Goal: Information Seeking & Learning: Learn about a topic

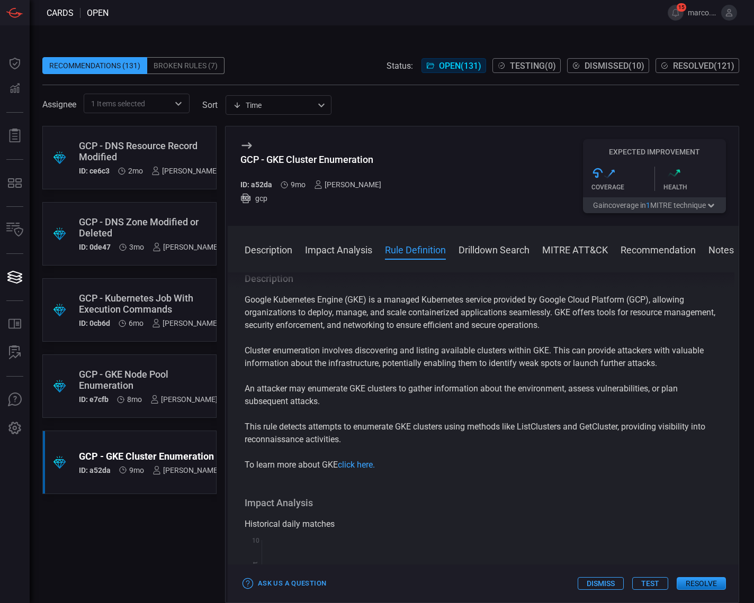
scroll to position [358, 0]
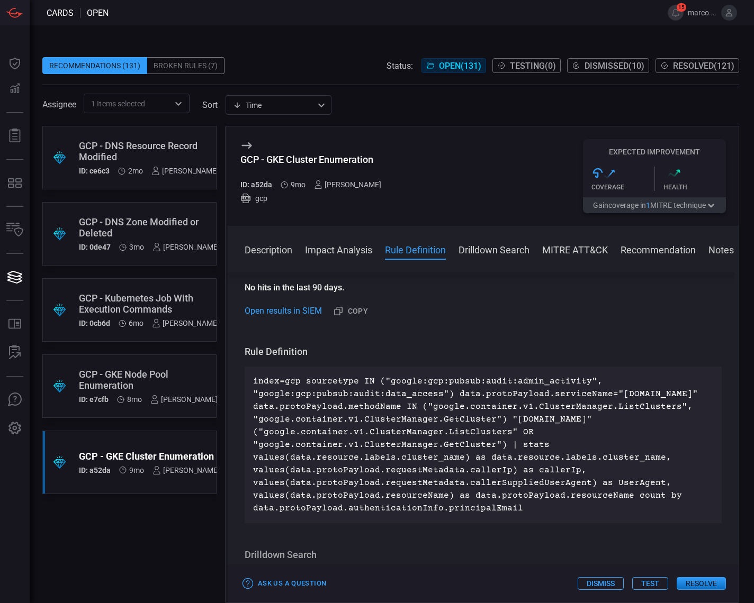
click at [141, 147] on div "GCP - DNS Resource Record Modified" at bounding box center [149, 151] width 140 height 22
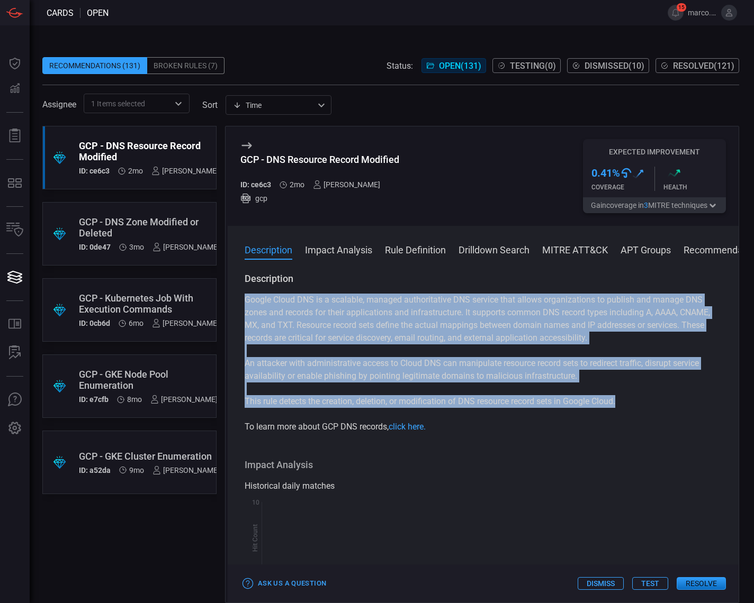
drag, startPoint x: 244, startPoint y: 301, endPoint x: 643, endPoint y: 405, distance: 412.0
click at [643, 405] on div "Google Cloud DNS is a scalable, managed authoritative DNS service that allows o…" at bounding box center [482, 364] width 477 height 140
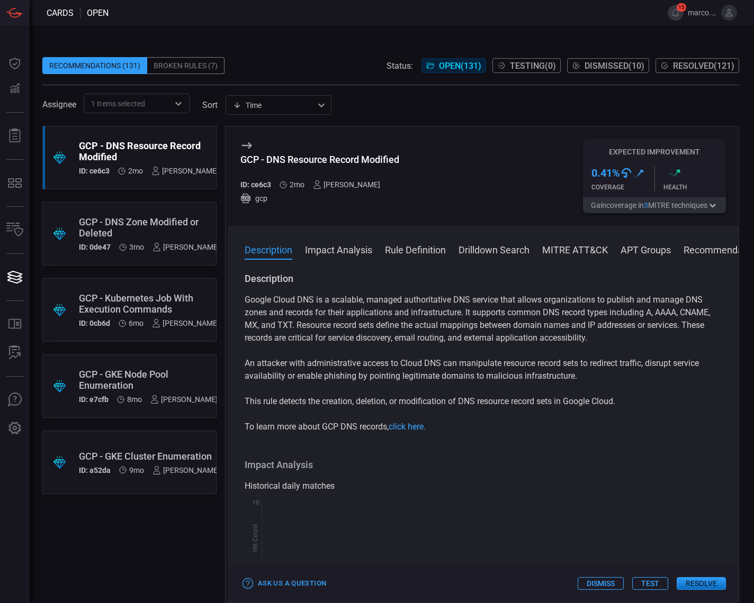
click at [144, 226] on div "GCP - DNS Zone Modified or Deleted" at bounding box center [149, 227] width 141 height 22
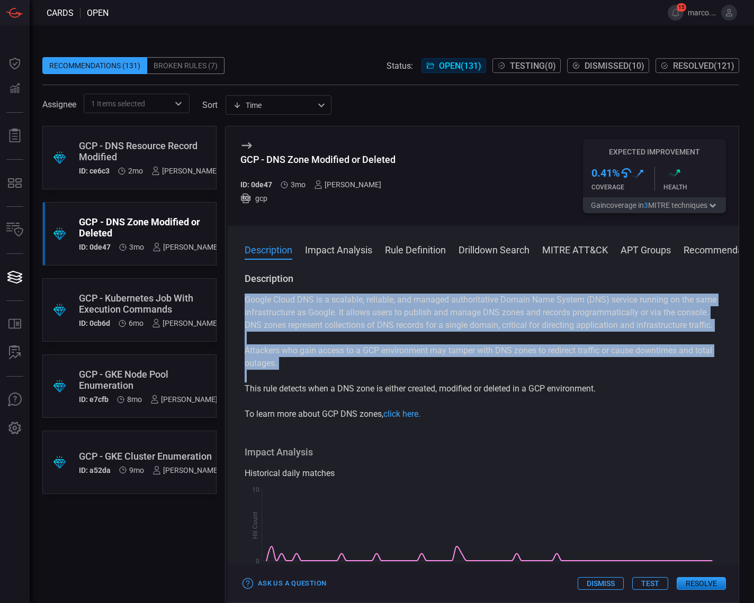
drag, startPoint x: 244, startPoint y: 298, endPoint x: 707, endPoint y: 397, distance: 473.5
click at [707, 397] on div "Google Cloud DNS is a scalable, reliable, and managed authoritative Domain Name…" at bounding box center [482, 357] width 477 height 127
copy div "Google Cloud DNS is a scalable, reliable, and managed authoritative Domain Name…"
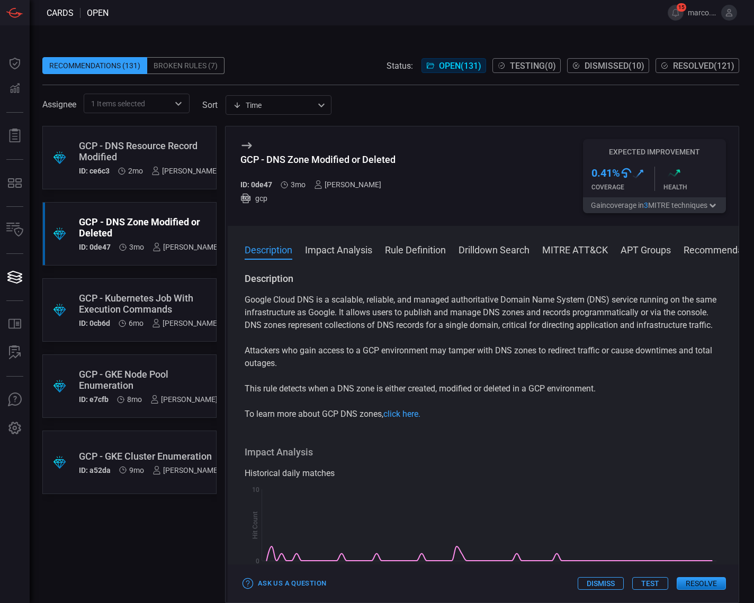
click at [141, 313] on div "GCP - Kubernetes Job With Execution Commands" at bounding box center [149, 304] width 140 height 22
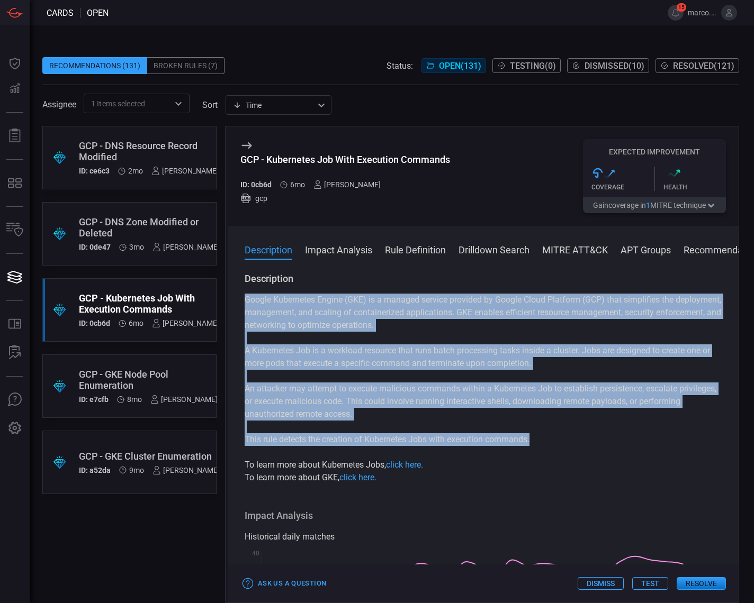
drag, startPoint x: 248, startPoint y: 301, endPoint x: 562, endPoint y: 438, distance: 342.9
click at [562, 438] on div "Google Kubernetes Engine (GKE) is a managed service provided by Google Cloud Pl…" at bounding box center [482, 389] width 477 height 190
copy div "Google Kubernetes Engine (GKE) is a managed service provided by Google Cloud Pl…"
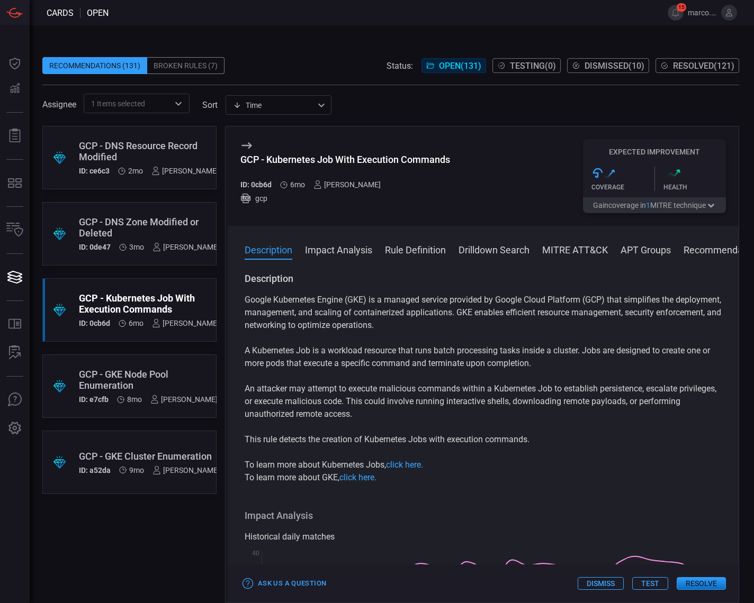
click at [135, 375] on div "GCP - GKE Node Pool Enumeration" at bounding box center [148, 380] width 139 height 22
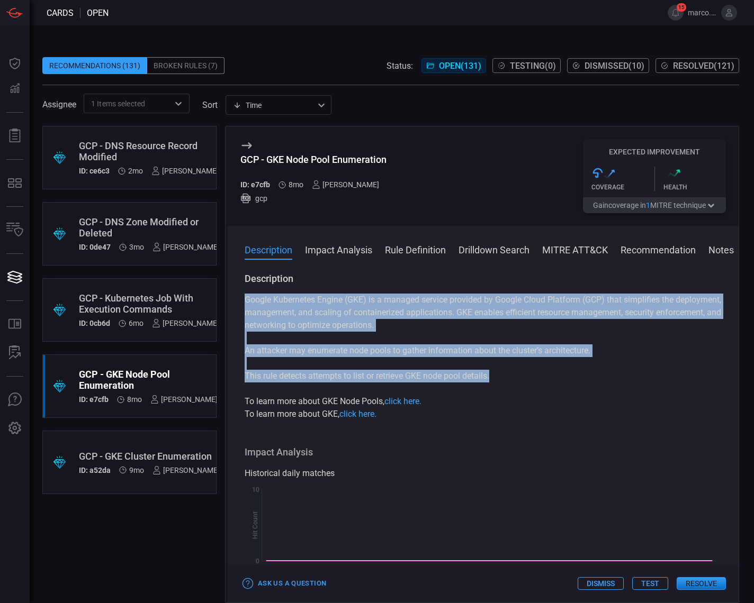
drag, startPoint x: 513, startPoint y: 382, endPoint x: 238, endPoint y: 293, distance: 289.2
click at [238, 293] on div "Description Google Kubernetes Engine (GKE) is a managed service provided by Goo…" at bounding box center [483, 436] width 511 height 326
copy div "Google Kubernetes Engine (GKE) is a managed service provided by Google Cloud Pl…"
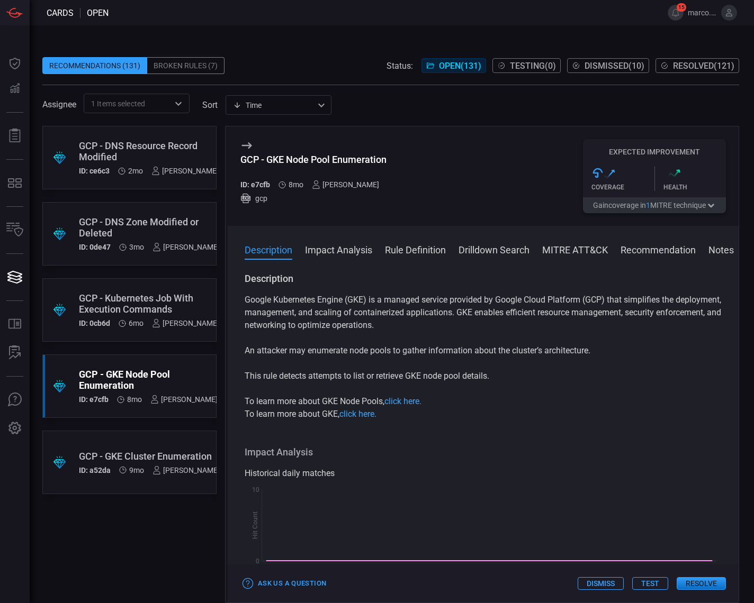
click at [136, 444] on div ".suggested_cards_icon{fill:url(#suggested_cards_icon);} GCP - GKE Cluster Enume…" at bounding box center [129, 462] width 174 height 63
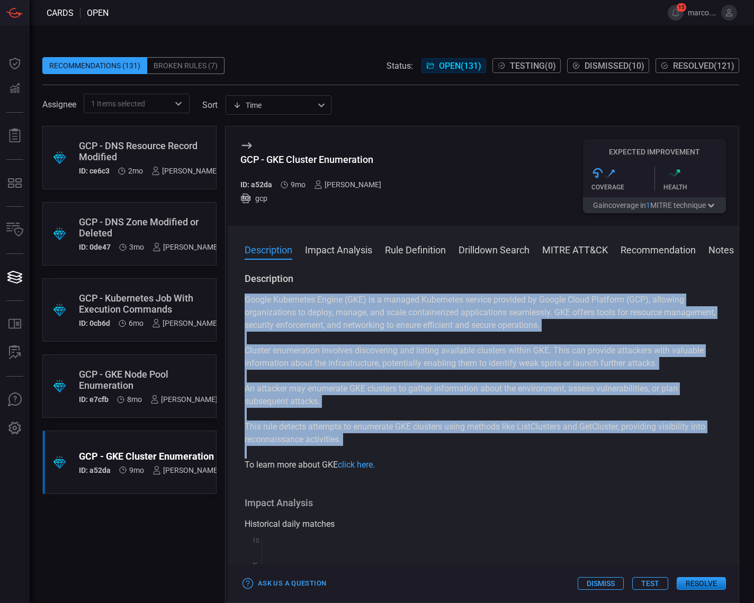
copy div "Google Kubernetes Engine (GKE) is a managed Kubernetes service provided by Goog…"
drag, startPoint x: 246, startPoint y: 294, endPoint x: 558, endPoint y: 459, distance: 352.9
click at [558, 459] on div "Google Kubernetes Engine (GKE) is a managed Kubernetes service provided by Goog…" at bounding box center [482, 383] width 477 height 178
